Goal: Transaction & Acquisition: Purchase product/service

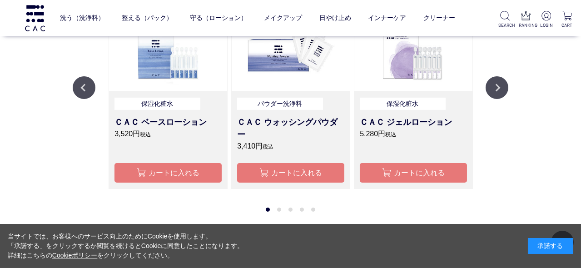
scroll to position [649, 0]
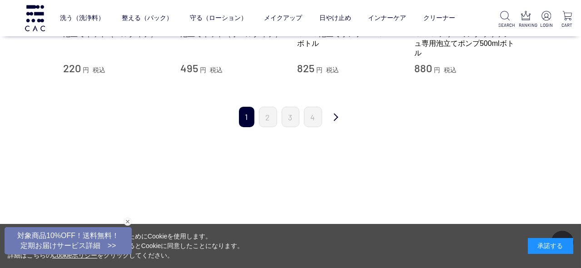
scroll to position [1082, 0]
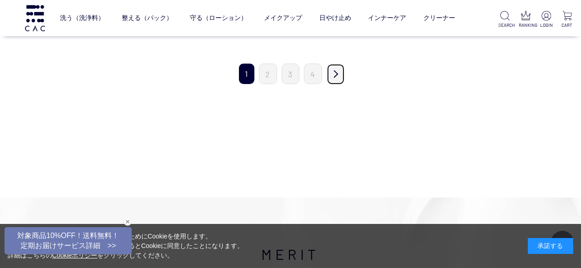
click at [336, 73] on link "次" at bounding box center [336, 74] width 18 height 21
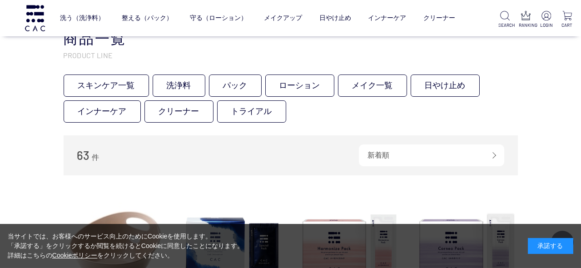
scroll to position [130, 0]
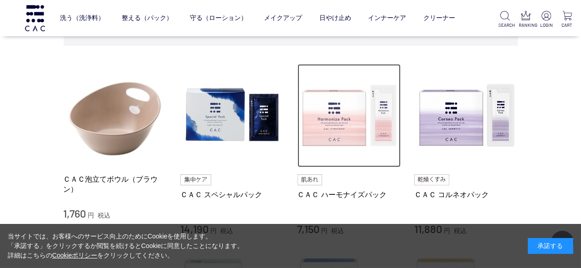
click at [341, 129] on img at bounding box center [350, 116] width 104 height 104
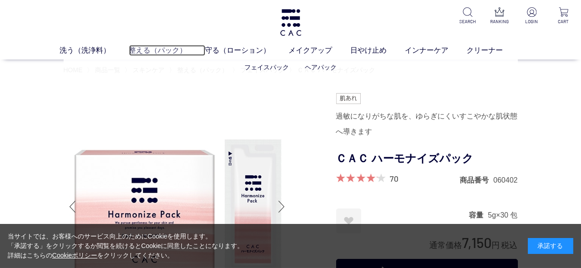
click at [154, 50] on link "整える（パック）" at bounding box center [167, 50] width 76 height 11
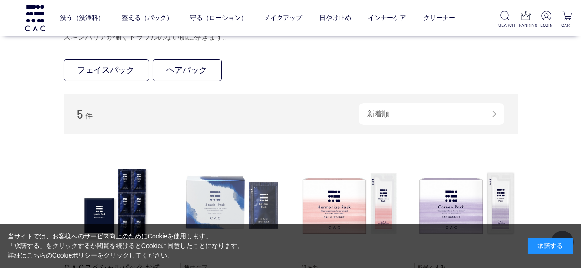
scroll to position [130, 0]
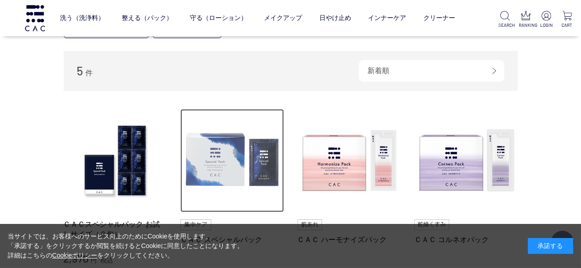
click at [229, 172] on img at bounding box center [232, 161] width 104 height 104
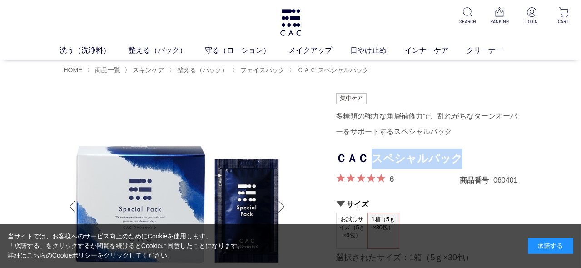
drag, startPoint x: 371, startPoint y: 158, endPoint x: 461, endPoint y: 154, distance: 89.7
click at [461, 154] on h1 "ＣＡＣ スペシャルパック" at bounding box center [427, 159] width 182 height 20
drag, startPoint x: 461, startPoint y: 154, endPoint x: 439, endPoint y: 155, distance: 21.8
copy h1 "スペシャルパック"
